Goal: Information Seeking & Learning: Learn about a topic

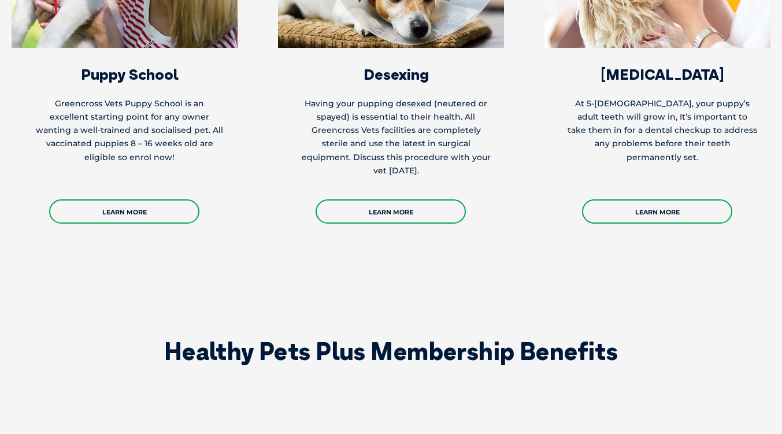
scroll to position [2357, 0]
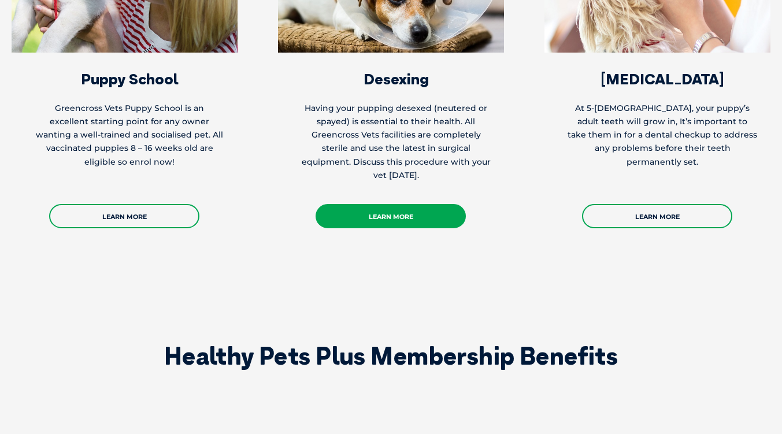
click at [376, 204] on link "Learn More" at bounding box center [391, 216] width 150 height 24
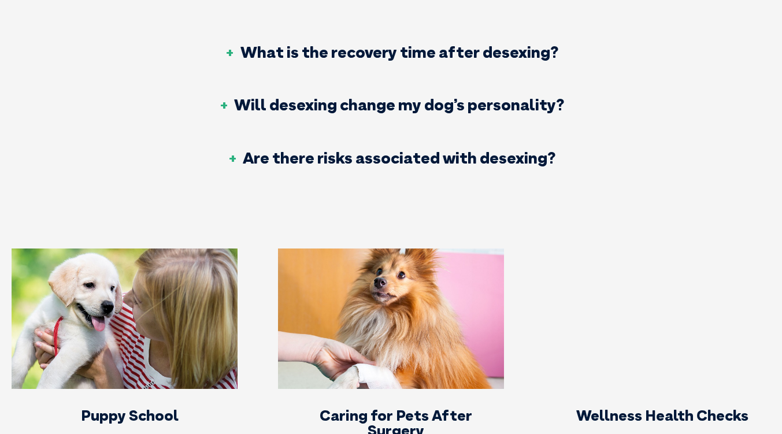
scroll to position [2953, 0]
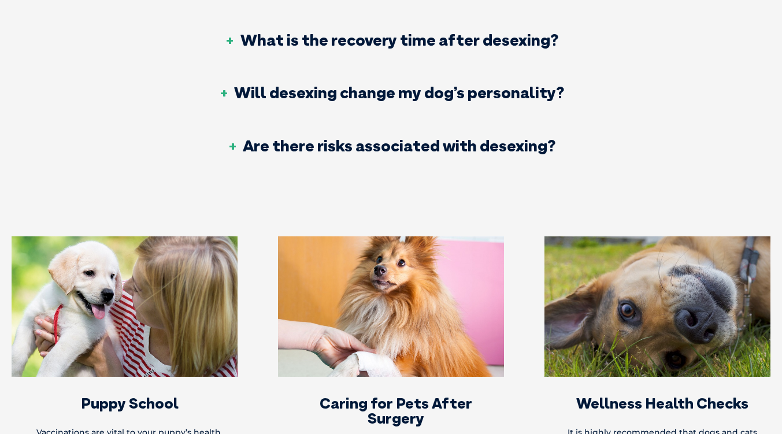
click at [416, 84] on h3 "Will desexing change my dog’s personality?" at bounding box center [391, 92] width 346 height 16
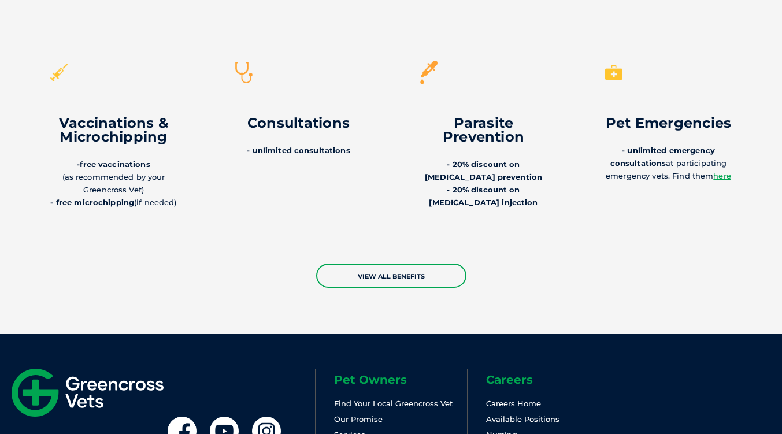
scroll to position [3704, 0]
